Goal: Find specific page/section: Locate item on page

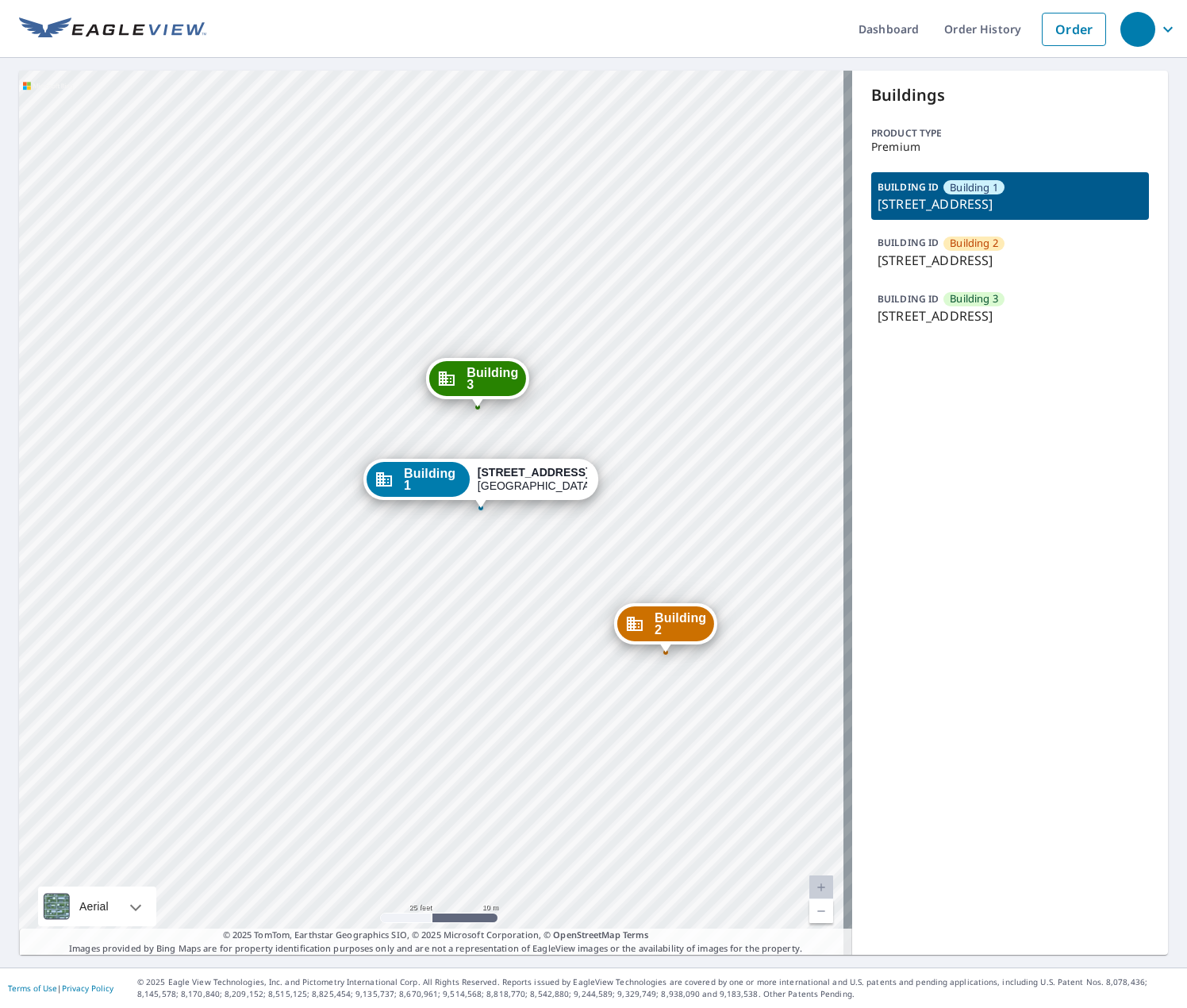
click at [1030, 270] on p "[STREET_ADDRESS]" at bounding box center [1010, 260] width 265 height 19
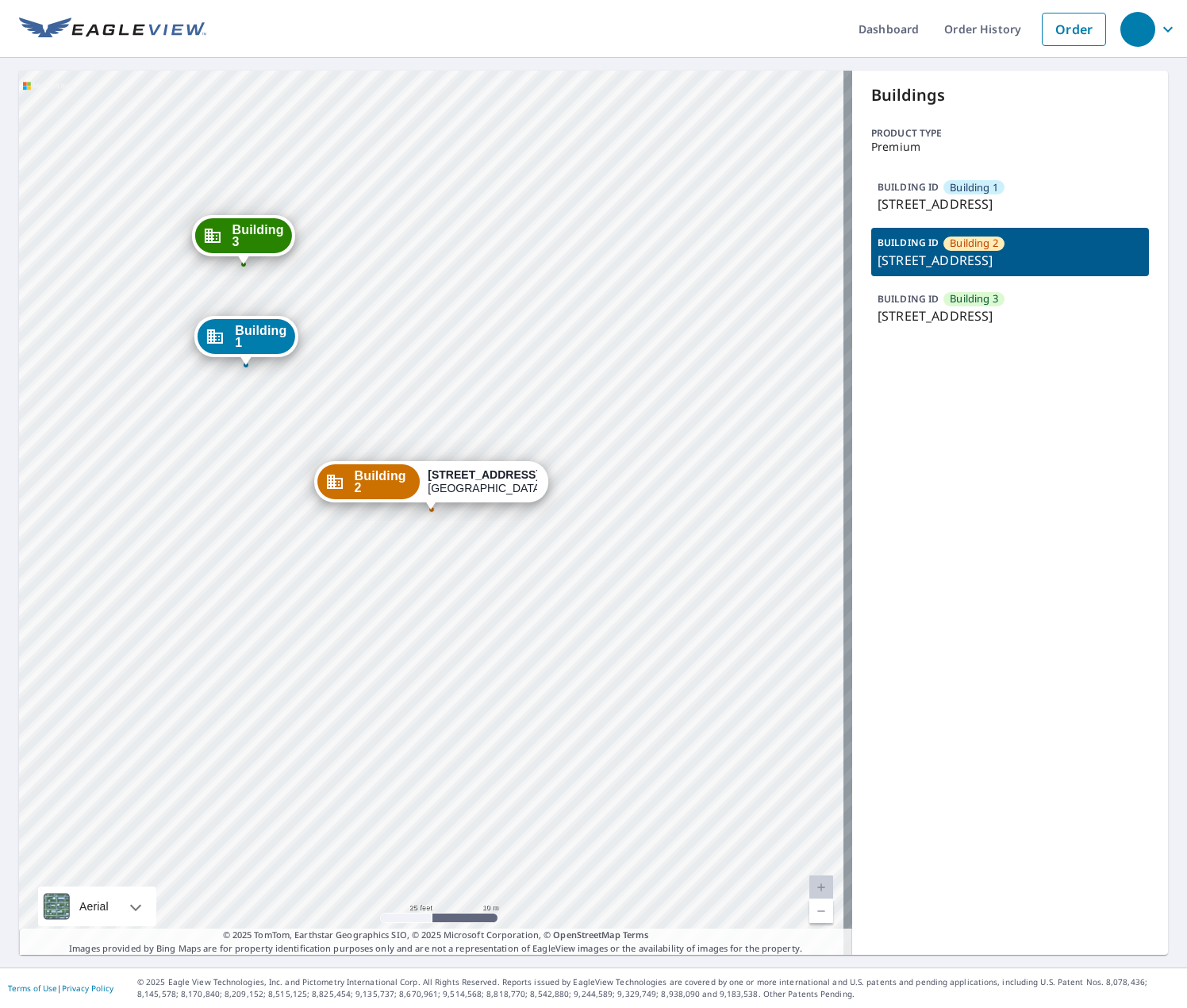
click at [1001, 325] on p "[STREET_ADDRESS]" at bounding box center [1010, 315] width 265 height 19
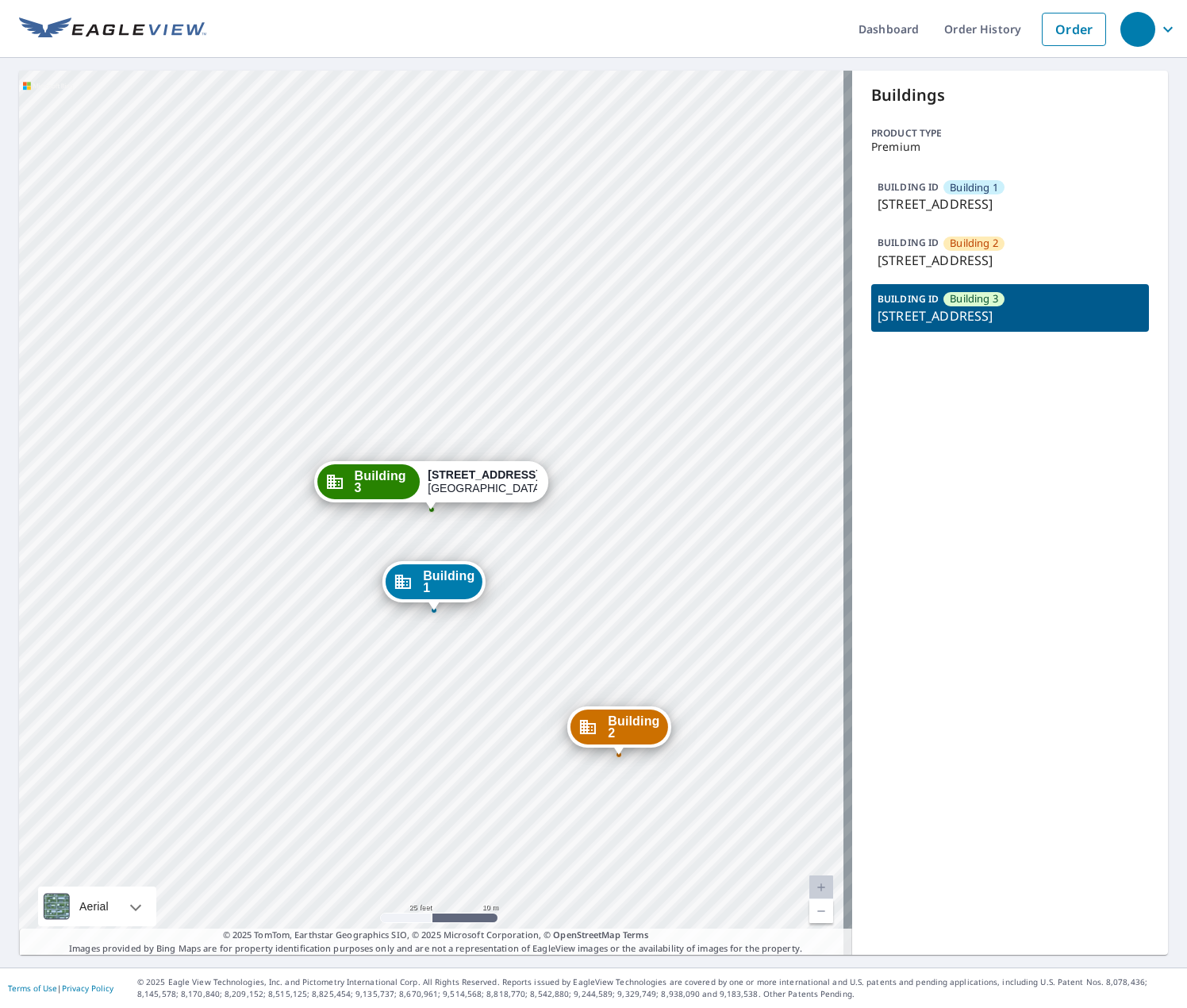
click at [976, 270] on p "[STREET_ADDRESS]" at bounding box center [1010, 260] width 265 height 19
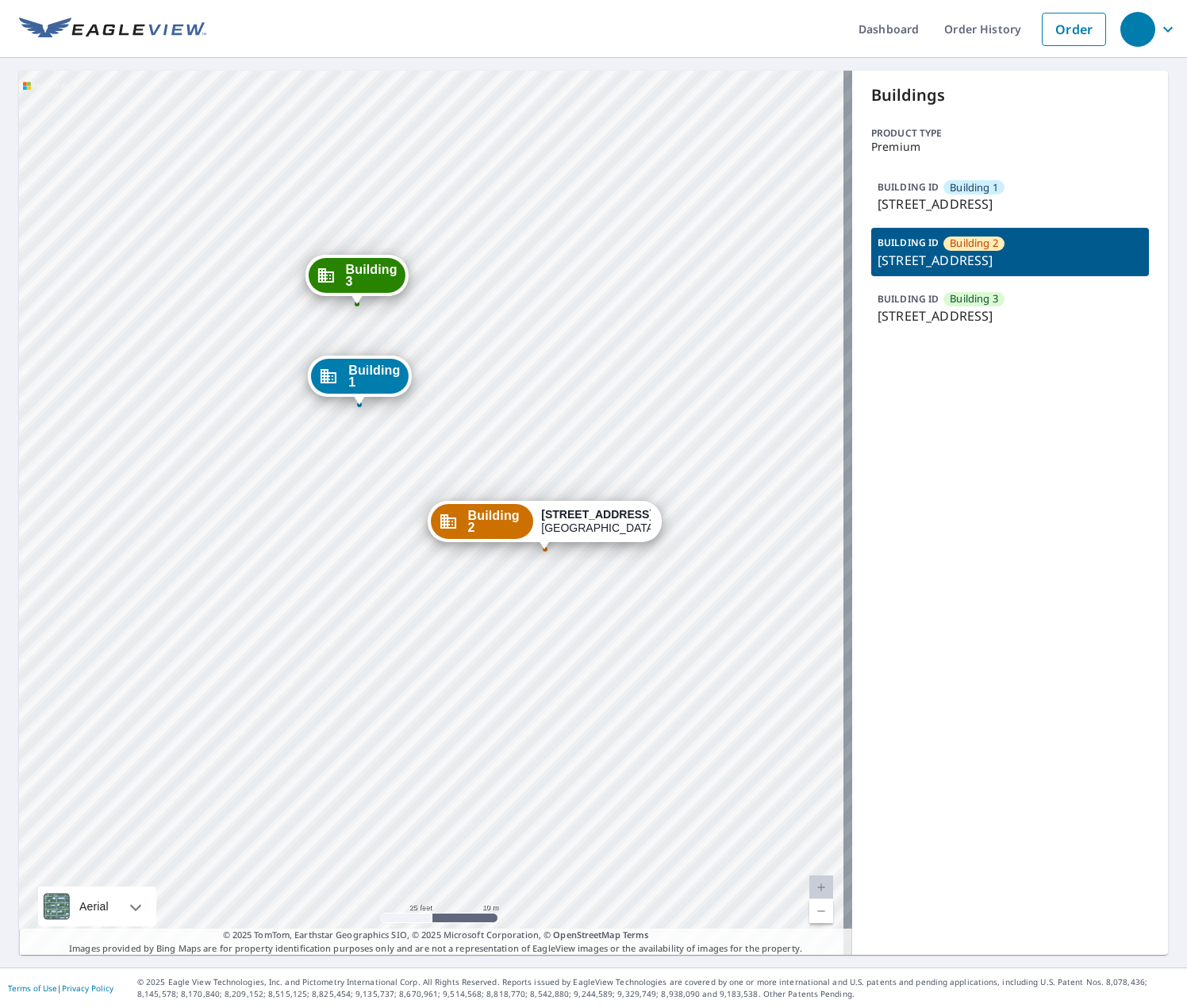
drag, startPoint x: 282, startPoint y: 399, endPoint x: 403, endPoint y: 479, distance: 145.1
click at [403, 479] on div "Building 1 [STREET_ADDRESS][GEOGRAPHIC_DATA] 3 [STREET_ADDRESS][GEOGRAPHIC_DATA…" at bounding box center [435, 513] width 833 height 884
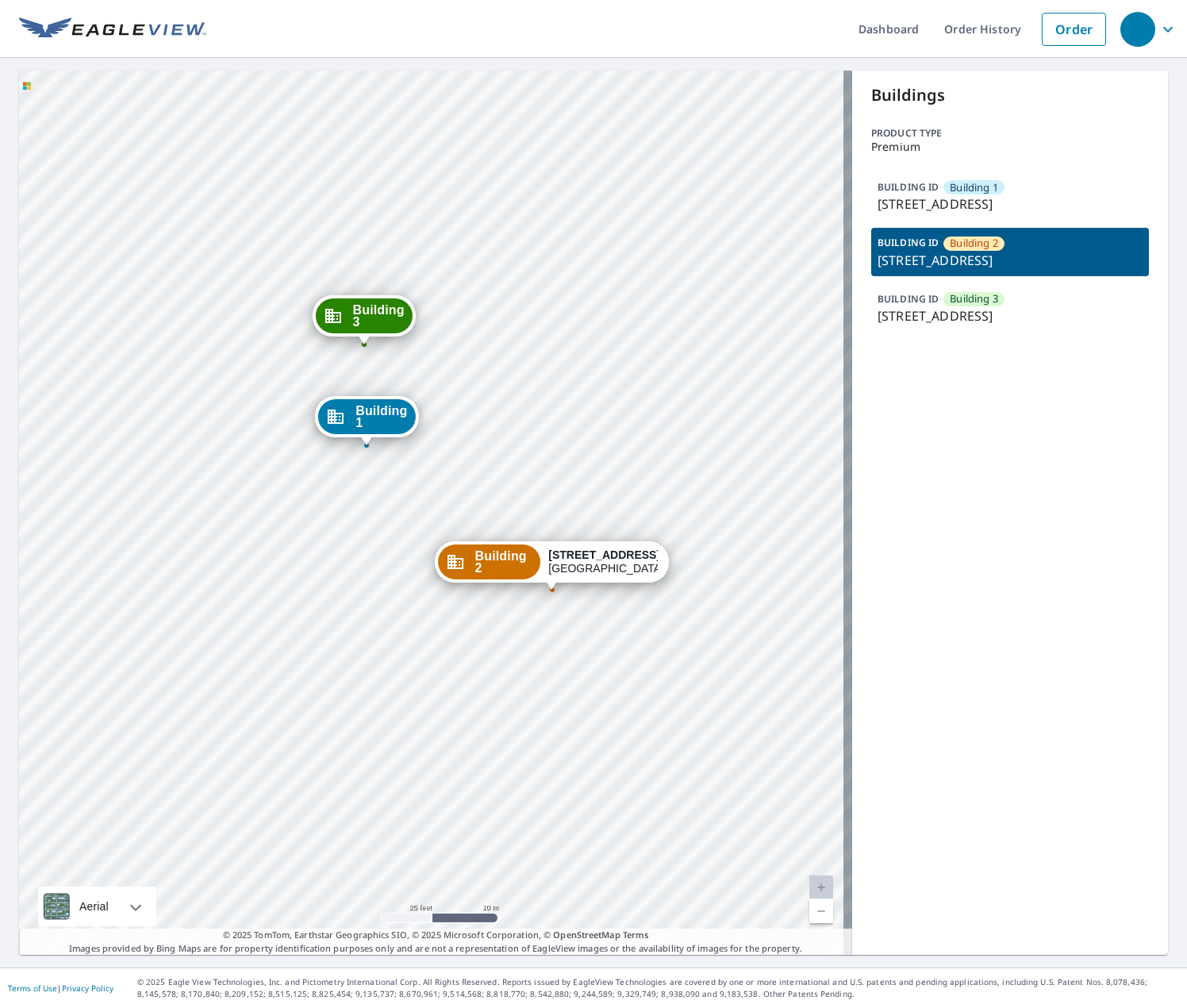
click at [982, 213] on p "[STREET_ADDRESS]" at bounding box center [1010, 204] width 265 height 19
